Goal: Information Seeking & Learning: Learn about a topic

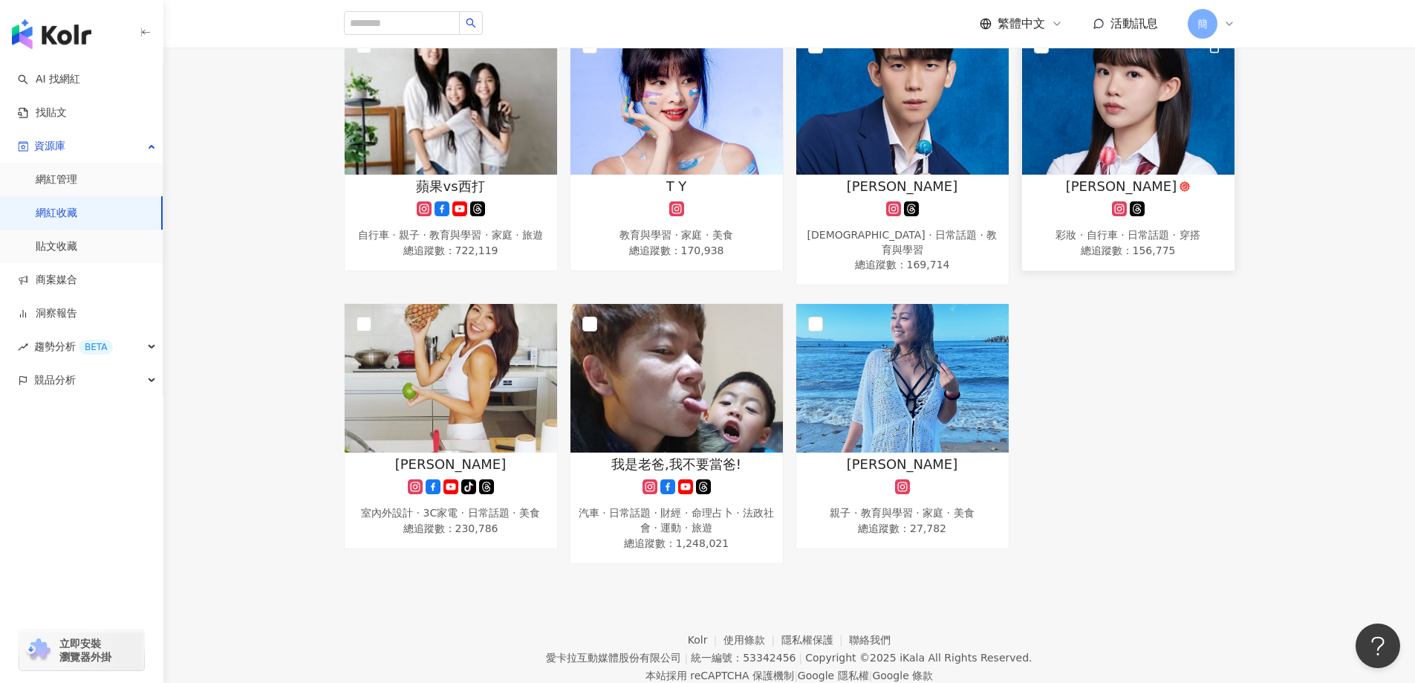
click at [1110, 114] on img at bounding box center [1128, 100] width 212 height 149
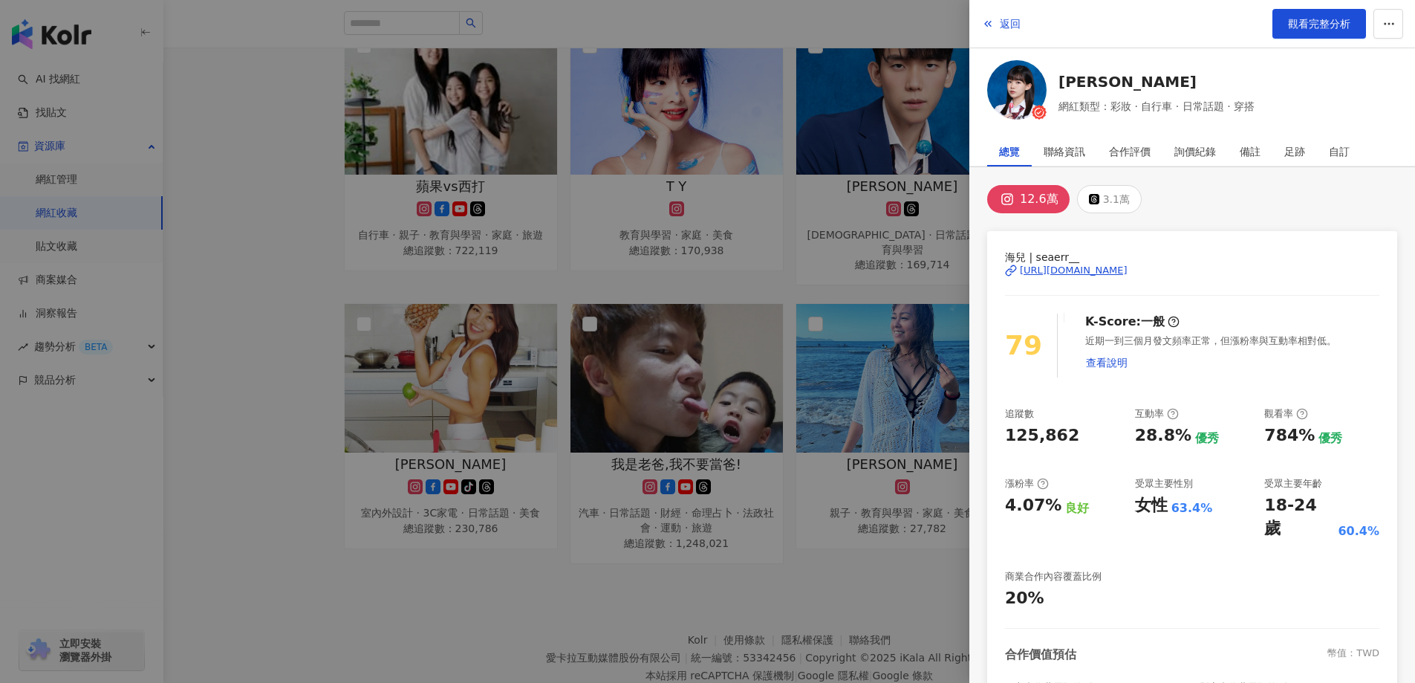
click at [1100, 270] on div "[URL][DOMAIN_NAME]" at bounding box center [1074, 270] width 108 height 13
click at [272, 298] on div at bounding box center [707, 341] width 1415 height 683
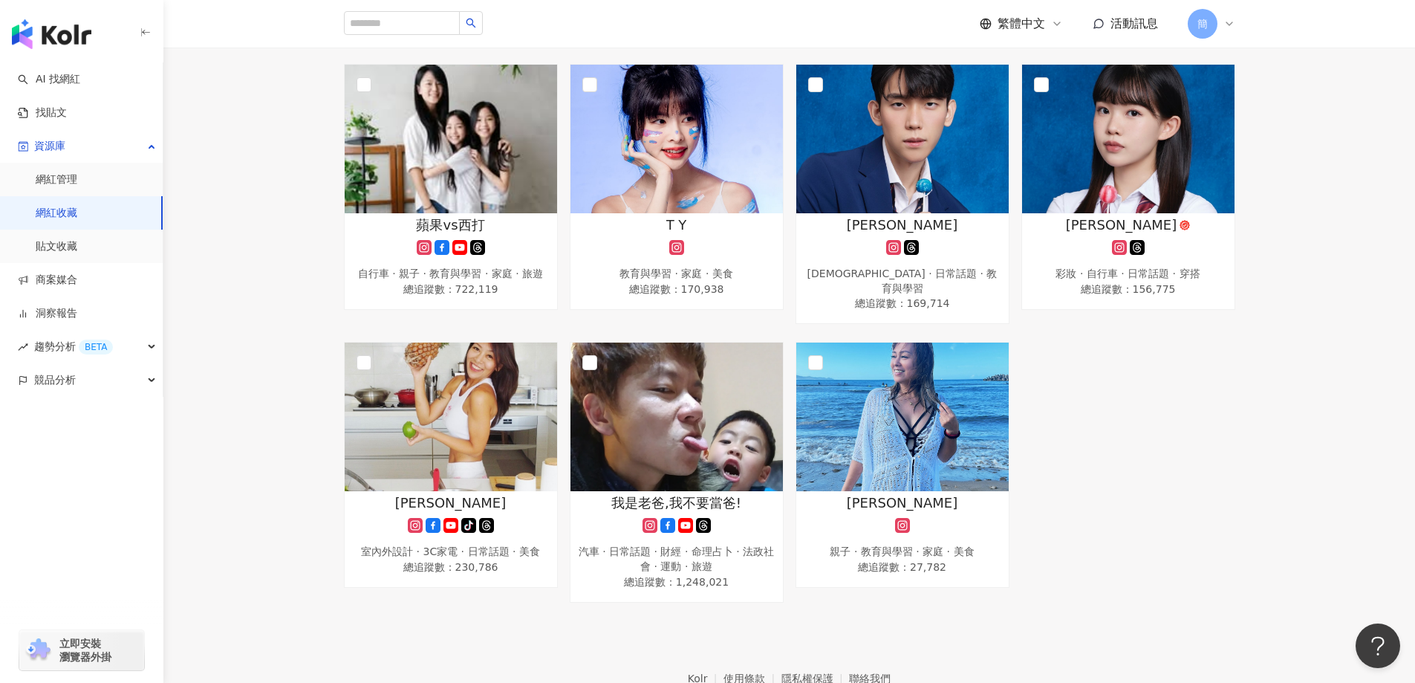
scroll to position [149, 0]
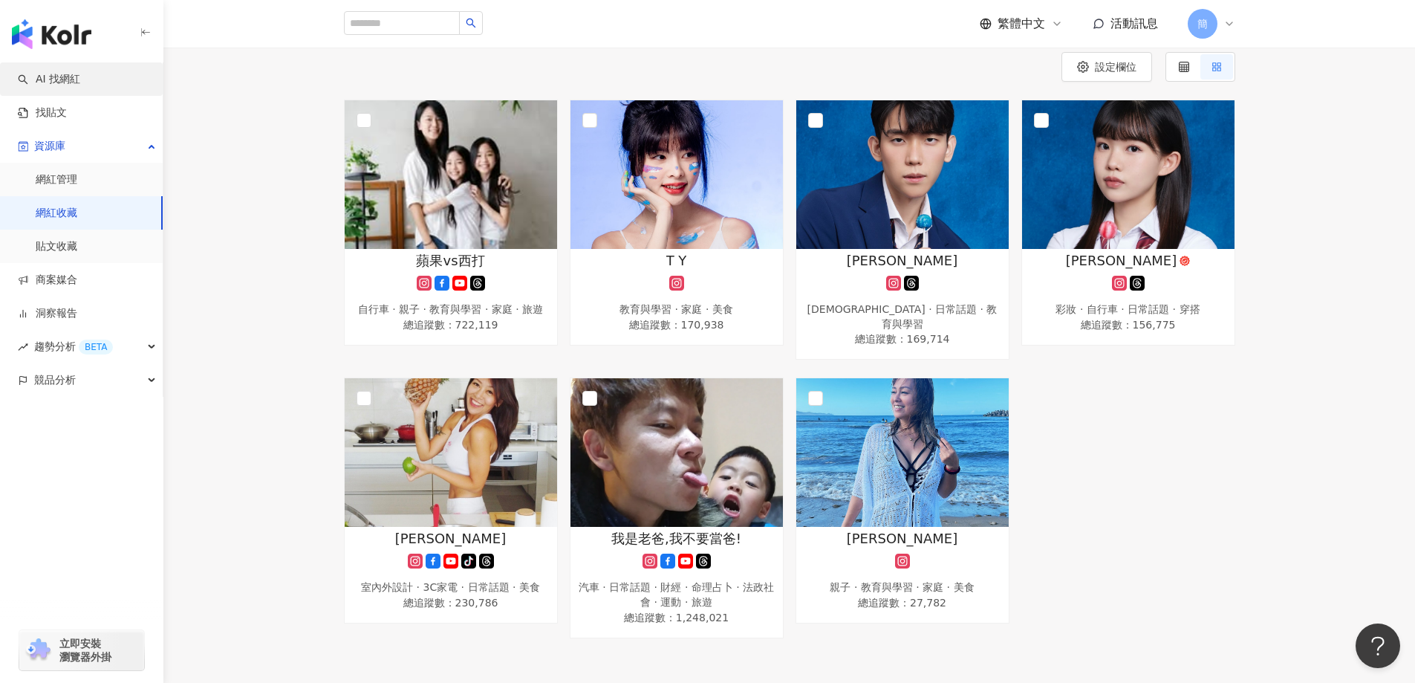
click at [65, 85] on link "AI 找網紅" at bounding box center [49, 79] width 62 height 15
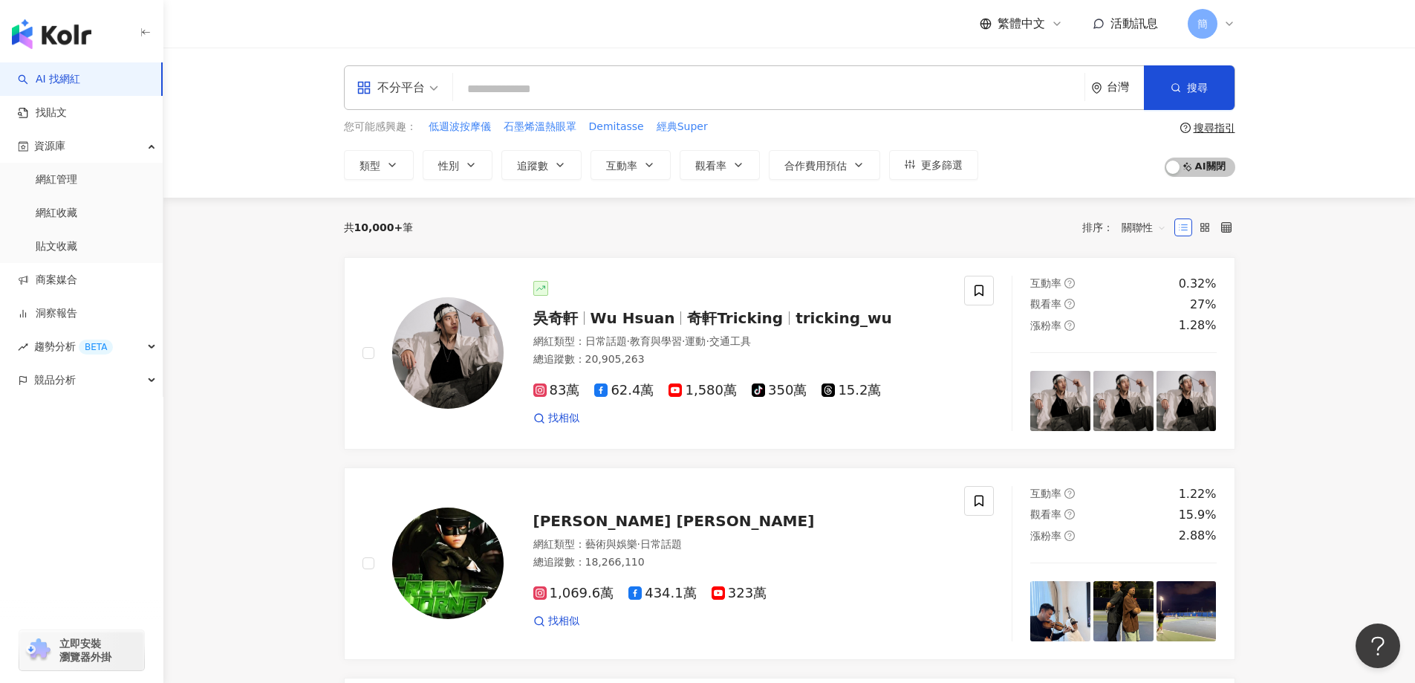
click at [504, 90] on input "search" at bounding box center [768, 89] width 619 height 28
type input "**"
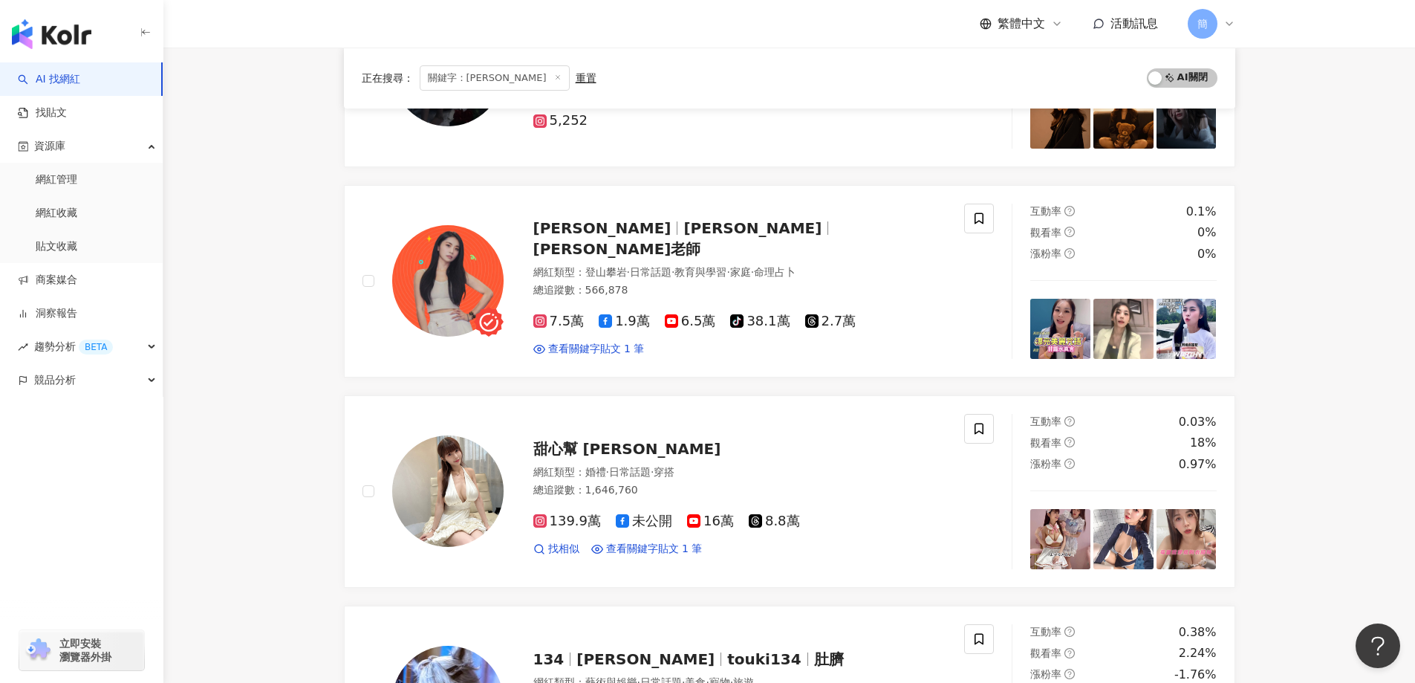
scroll to position [1411, 0]
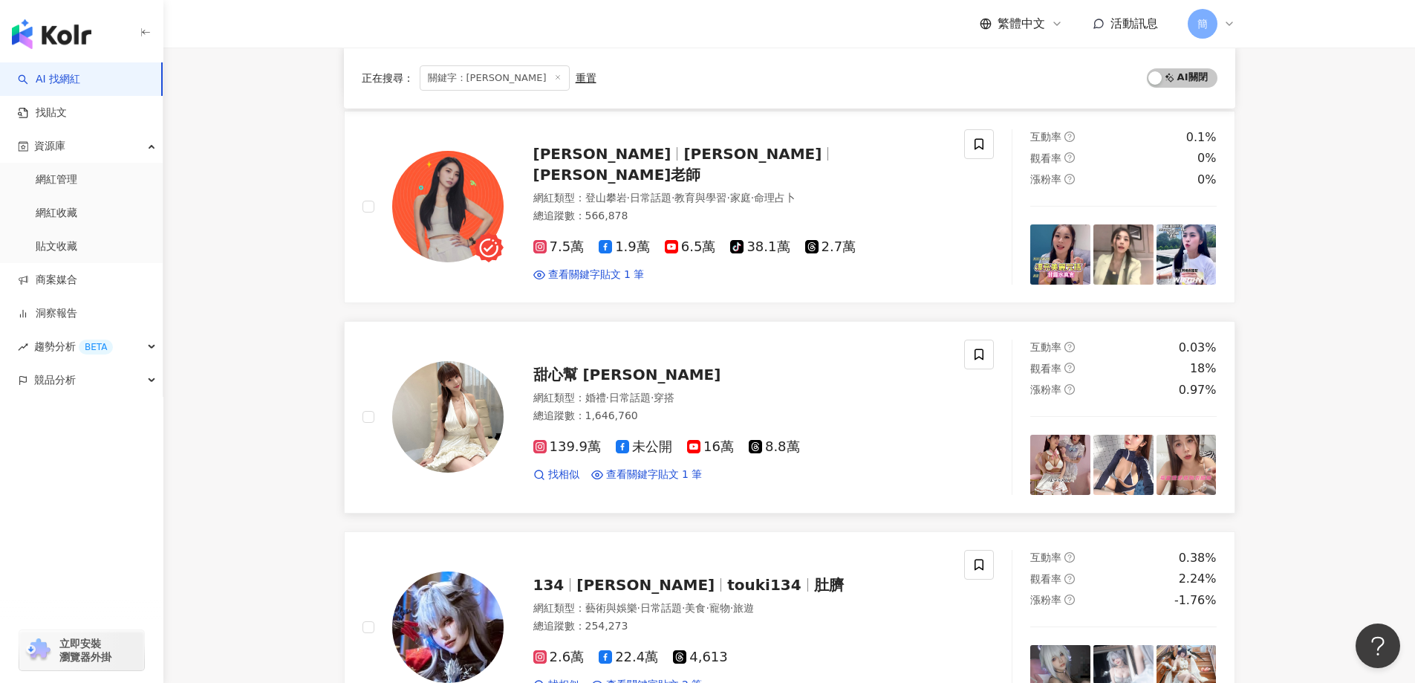
click at [573, 377] on span "甜心幫 [PERSON_NAME]" at bounding box center [627, 374] width 188 height 18
click at [1309, 255] on main "不分平台 ** 台灣 搜尋 9f555565-d6d5-41e3-908a-7e17937250f5 🌿Jennylifespa美顏室🌿 2,576 追蹤者 …" at bounding box center [788, 208] width 1251 height 3145
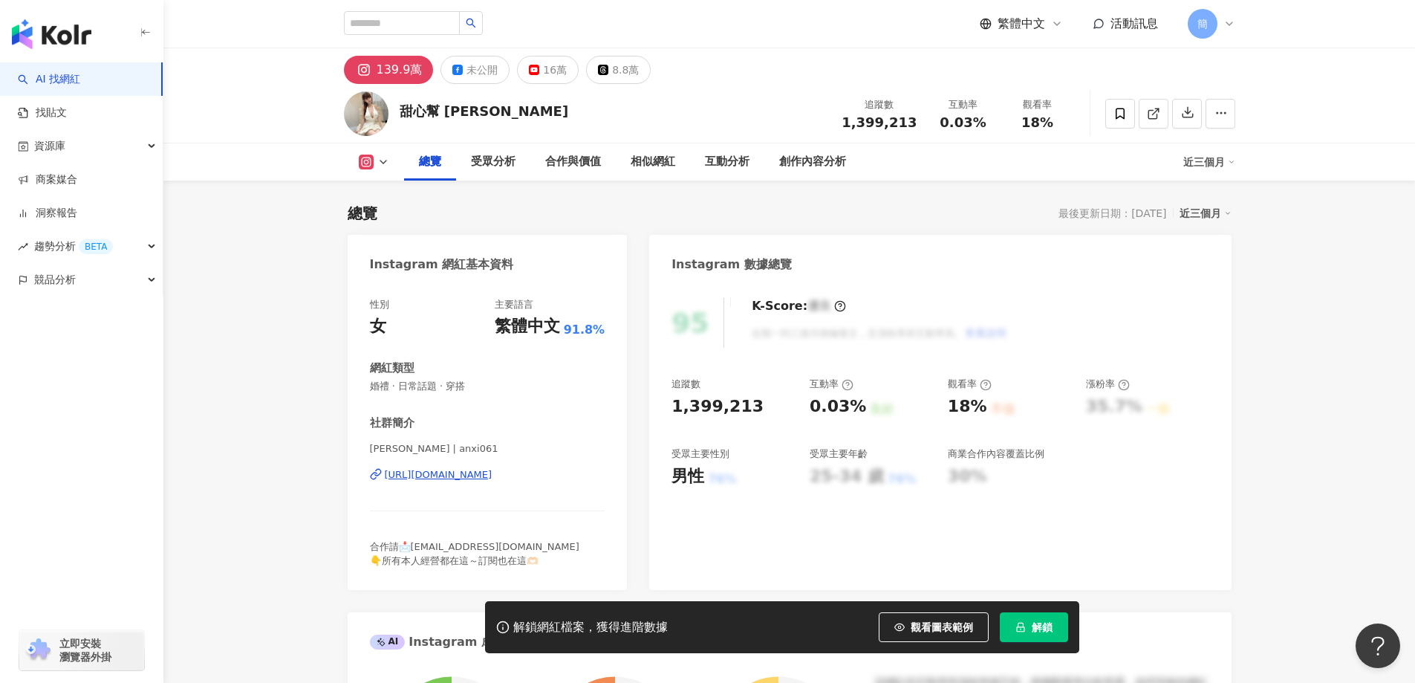
click at [481, 478] on div "https://www.instagram.com/anxi061/" at bounding box center [439, 474] width 108 height 13
